Goal: Find specific page/section: Find specific page/section

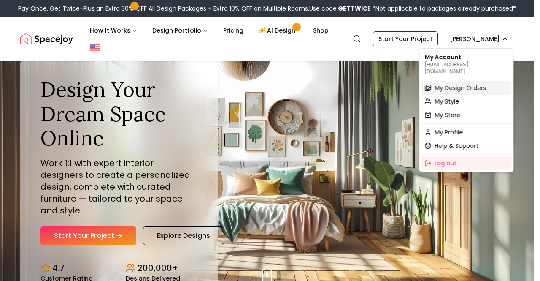
click at [459, 84] on span "My Design Orders" at bounding box center [460, 88] width 51 height 8
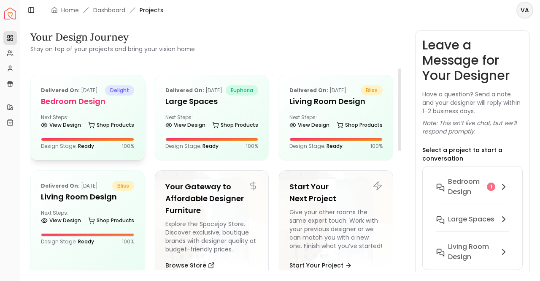
click at [72, 107] on h5 "Bedroom Design" at bounding box center [87, 101] width 93 height 12
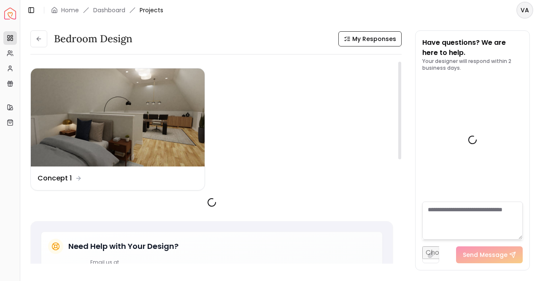
scroll to position [104, 0]
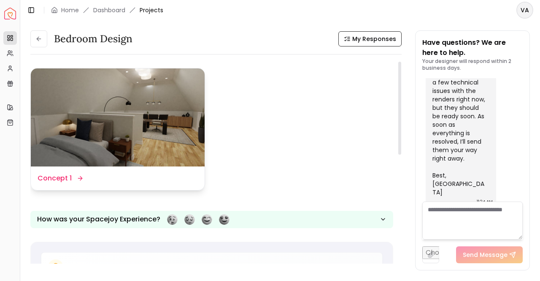
click at [166, 120] on img at bounding box center [118, 117] width 174 height 98
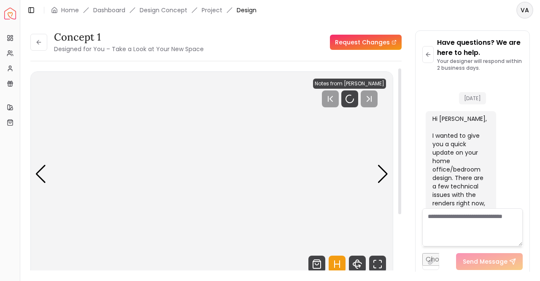
scroll to position [97, 0]
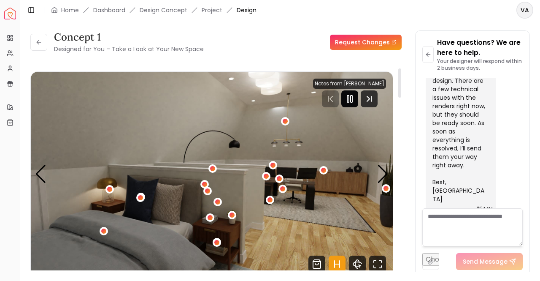
click at [347, 99] on icon "Pause" at bounding box center [350, 99] width 10 height 10
click at [387, 168] on div "Next slide" at bounding box center [382, 174] width 11 height 19
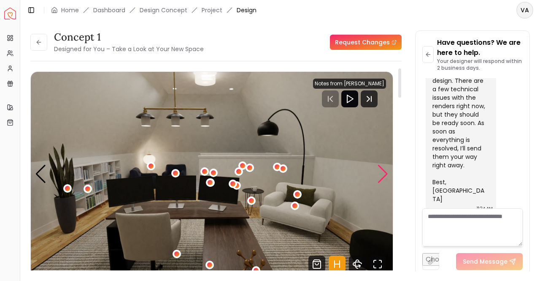
click at [387, 168] on div "Next slide" at bounding box center [382, 174] width 11 height 19
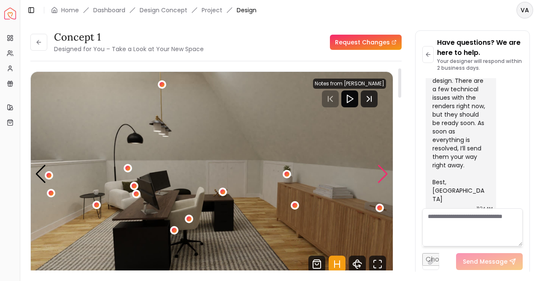
click at [387, 168] on div "Next slide" at bounding box center [382, 174] width 11 height 19
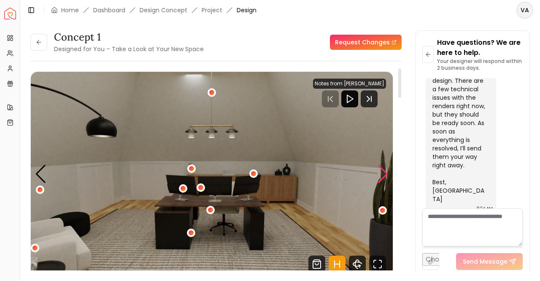
click at [387, 168] on div "Next slide" at bounding box center [382, 174] width 11 height 19
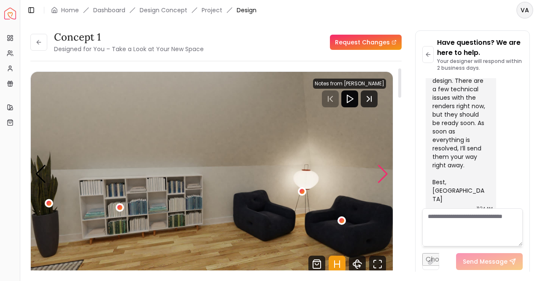
click at [387, 168] on div "Next slide" at bounding box center [382, 174] width 11 height 19
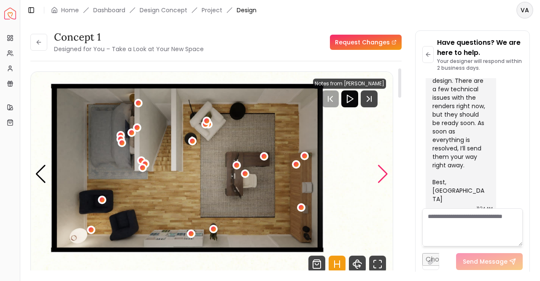
click at [387, 168] on div "Next slide" at bounding box center [382, 174] width 11 height 19
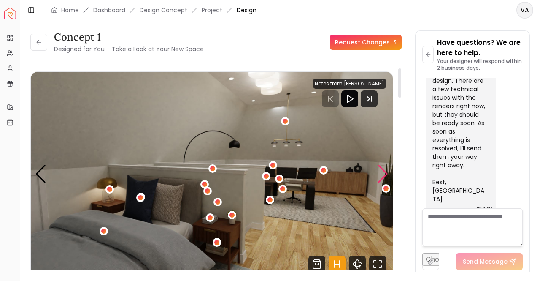
click at [387, 168] on div "Next slide" at bounding box center [382, 174] width 11 height 19
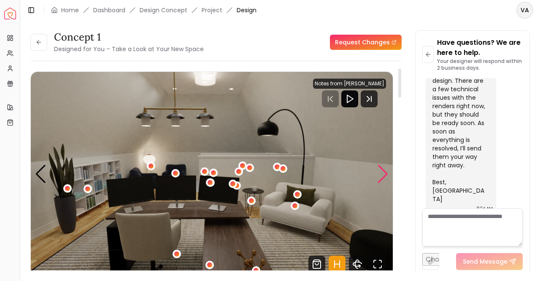
click at [386, 168] on div "Next slide" at bounding box center [382, 174] width 11 height 19
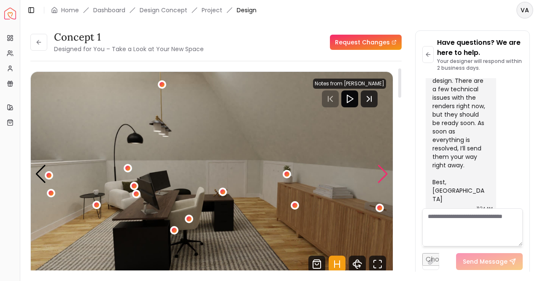
click at [386, 168] on div "Next slide" at bounding box center [382, 174] width 11 height 19
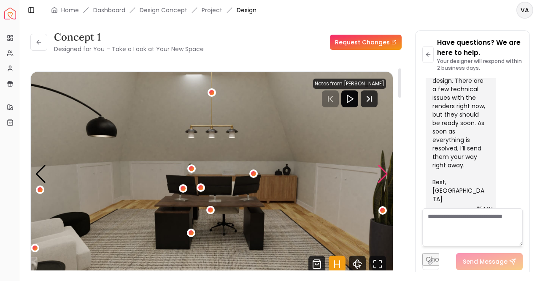
click at [386, 168] on div "Next slide" at bounding box center [382, 174] width 11 height 19
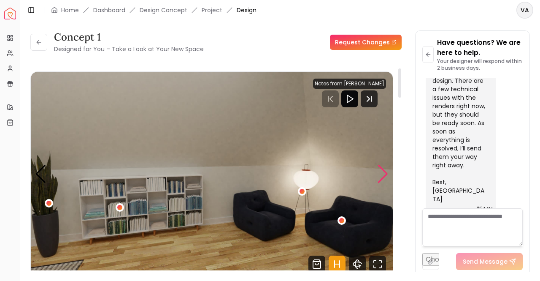
click at [386, 168] on div "Next slide" at bounding box center [382, 174] width 11 height 19
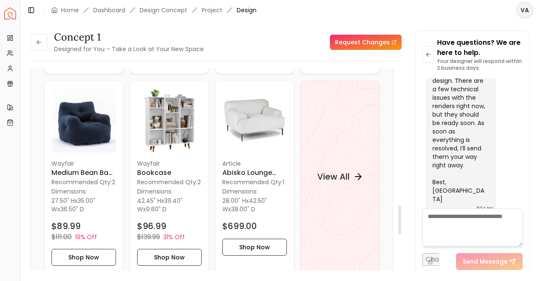
scroll to position [925, 0]
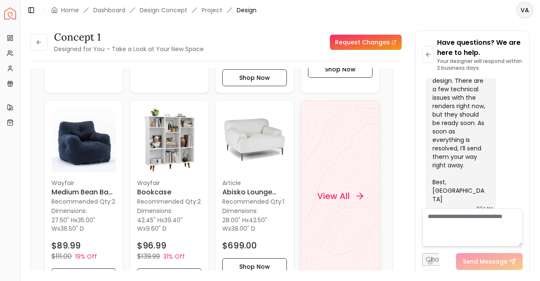
click at [342, 190] on h4 "View All" at bounding box center [333, 196] width 32 height 12
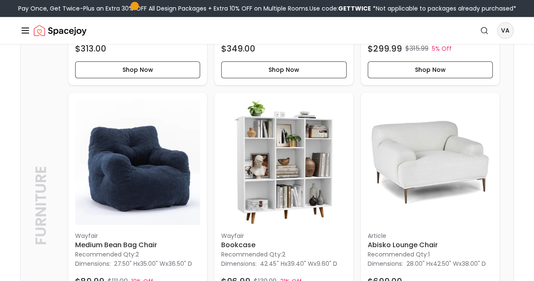
scroll to position [408, 0]
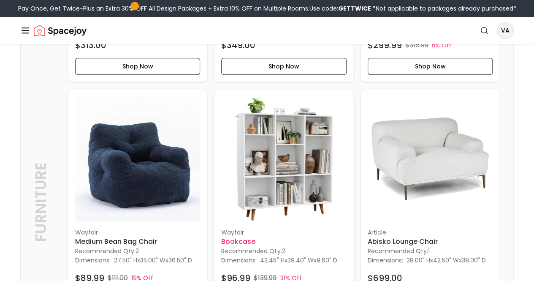
click at [221, 246] on p "Recommended Qty: 2" at bounding box center [283, 250] width 125 height 8
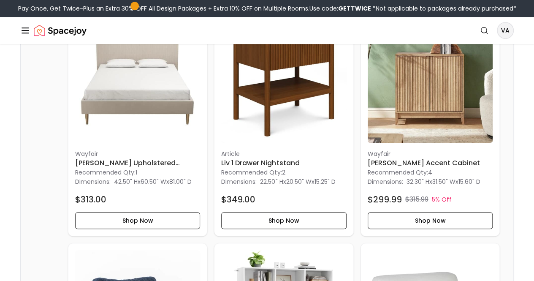
scroll to position [226, 0]
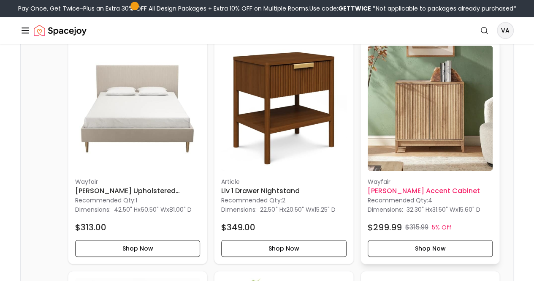
click at [368, 186] on h6 "[PERSON_NAME] Accent Cabinet" at bounding box center [430, 191] width 125 height 10
